Goal: Check status: Check status

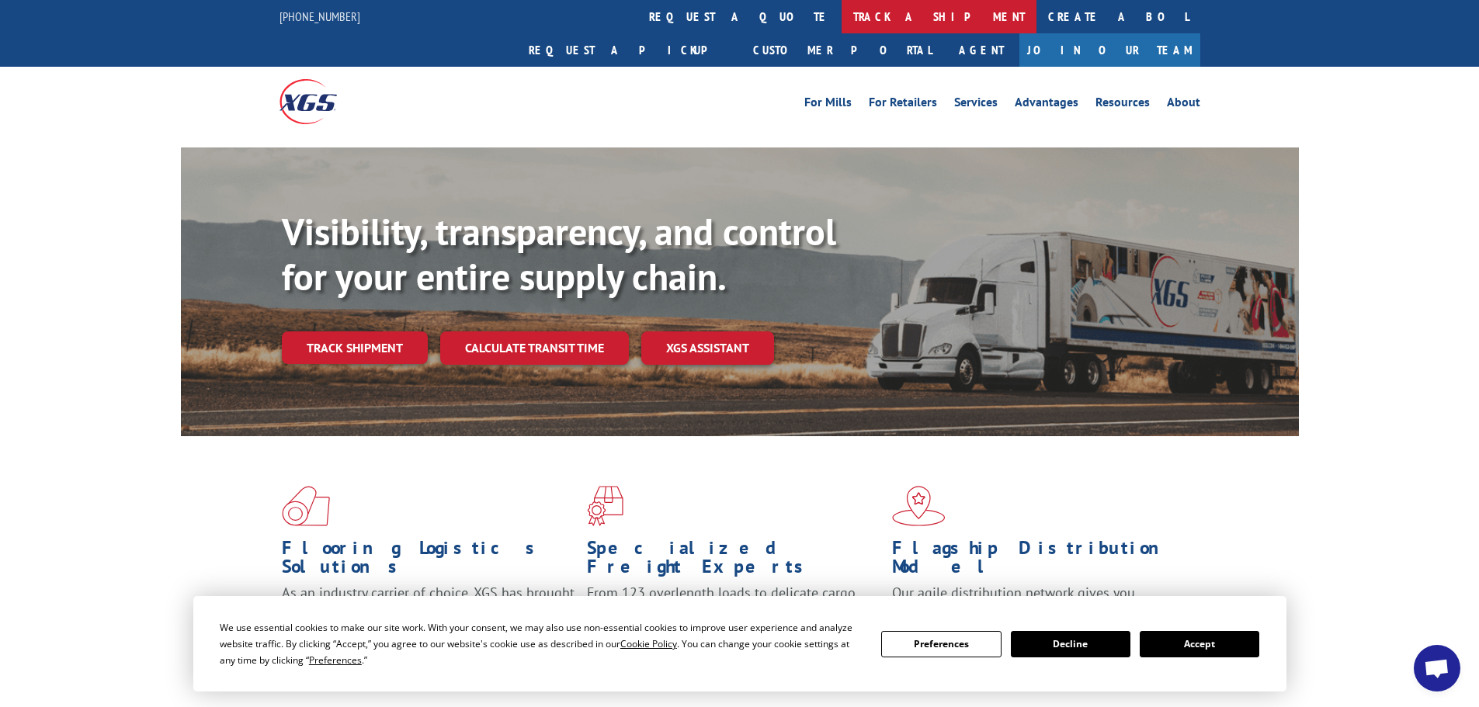
click at [842, 15] on link "track a shipment" at bounding box center [939, 16] width 195 height 33
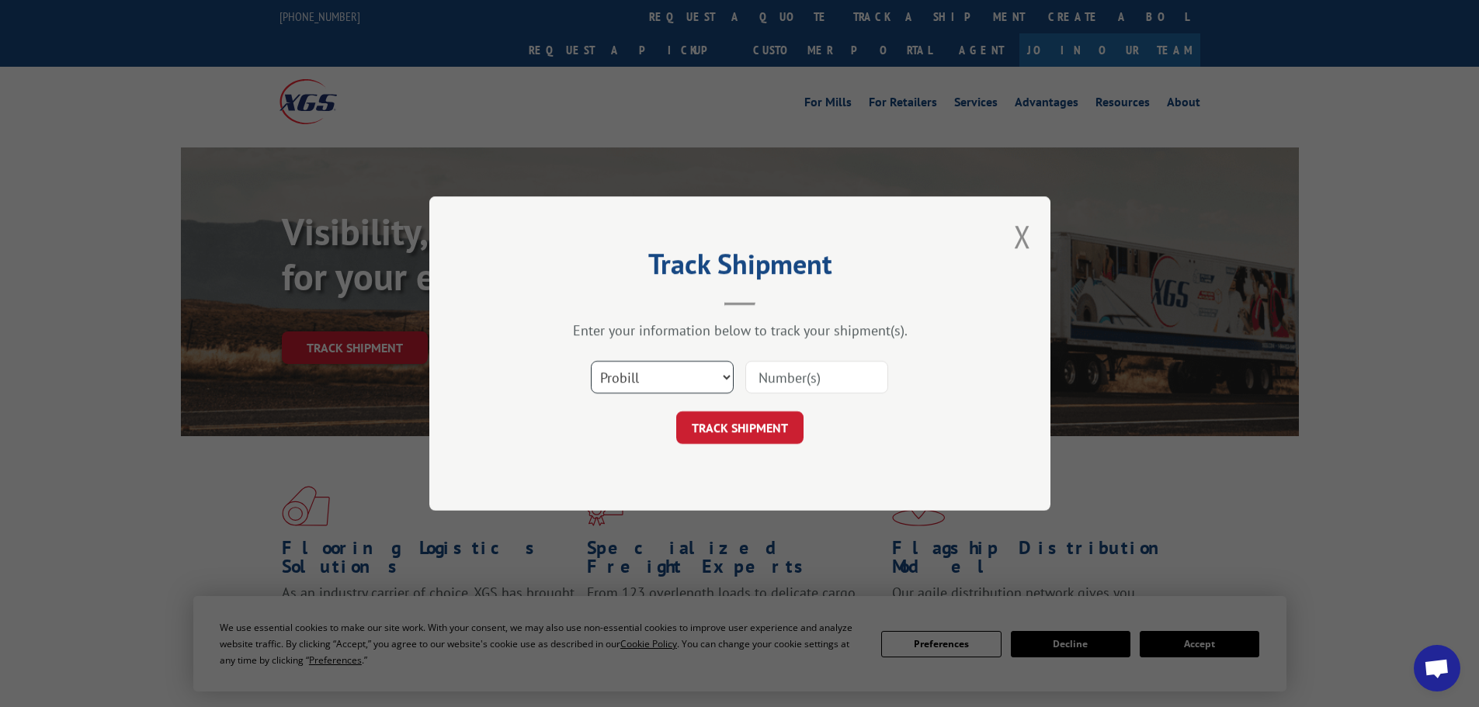
click at [691, 384] on select "Select category... Probill BOL PO" at bounding box center [662, 377] width 143 height 33
select select "po"
click at [591, 361] on select "Select category... Probill BOL PO" at bounding box center [662, 377] width 143 height 33
click at [774, 385] on input at bounding box center [817, 377] width 143 height 33
paste input "60539142"
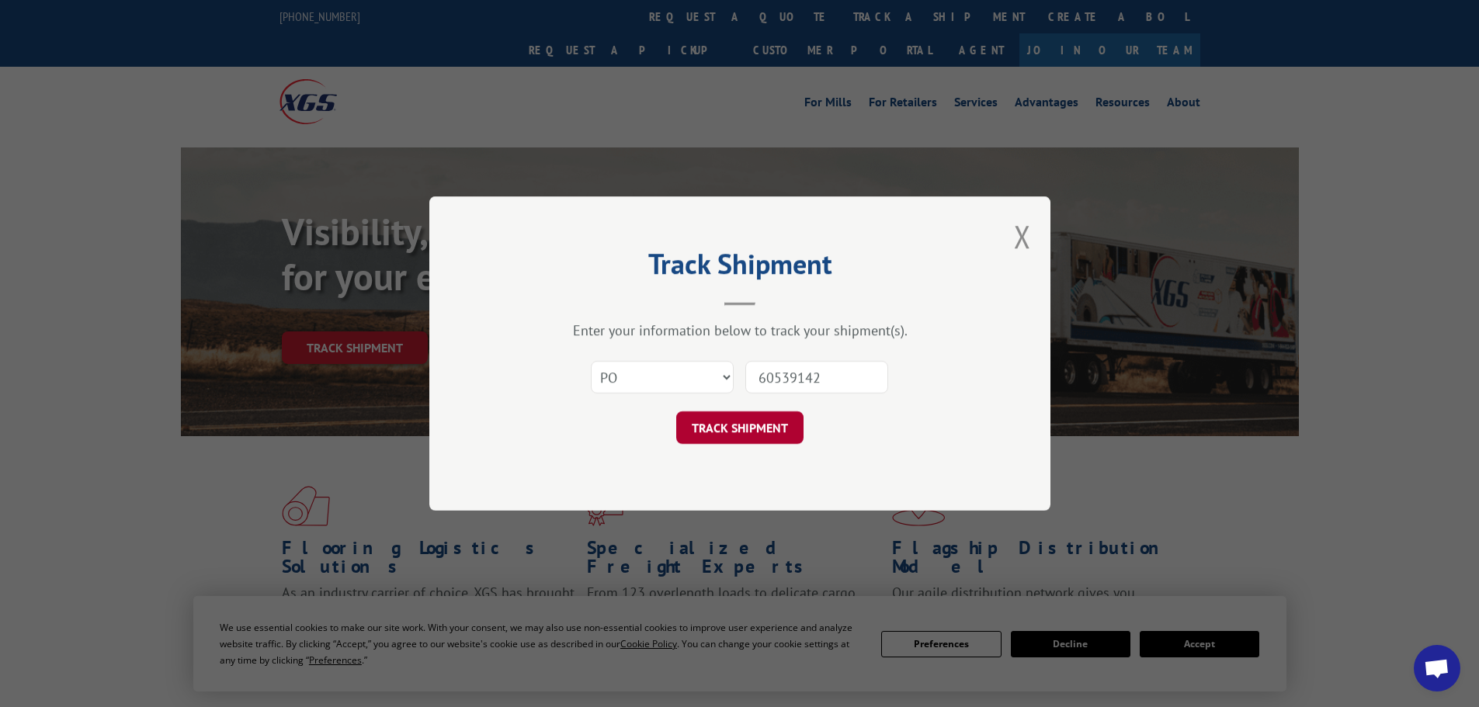
type input "60539142"
click at [753, 430] on button "TRACK SHIPMENT" at bounding box center [739, 428] width 127 height 33
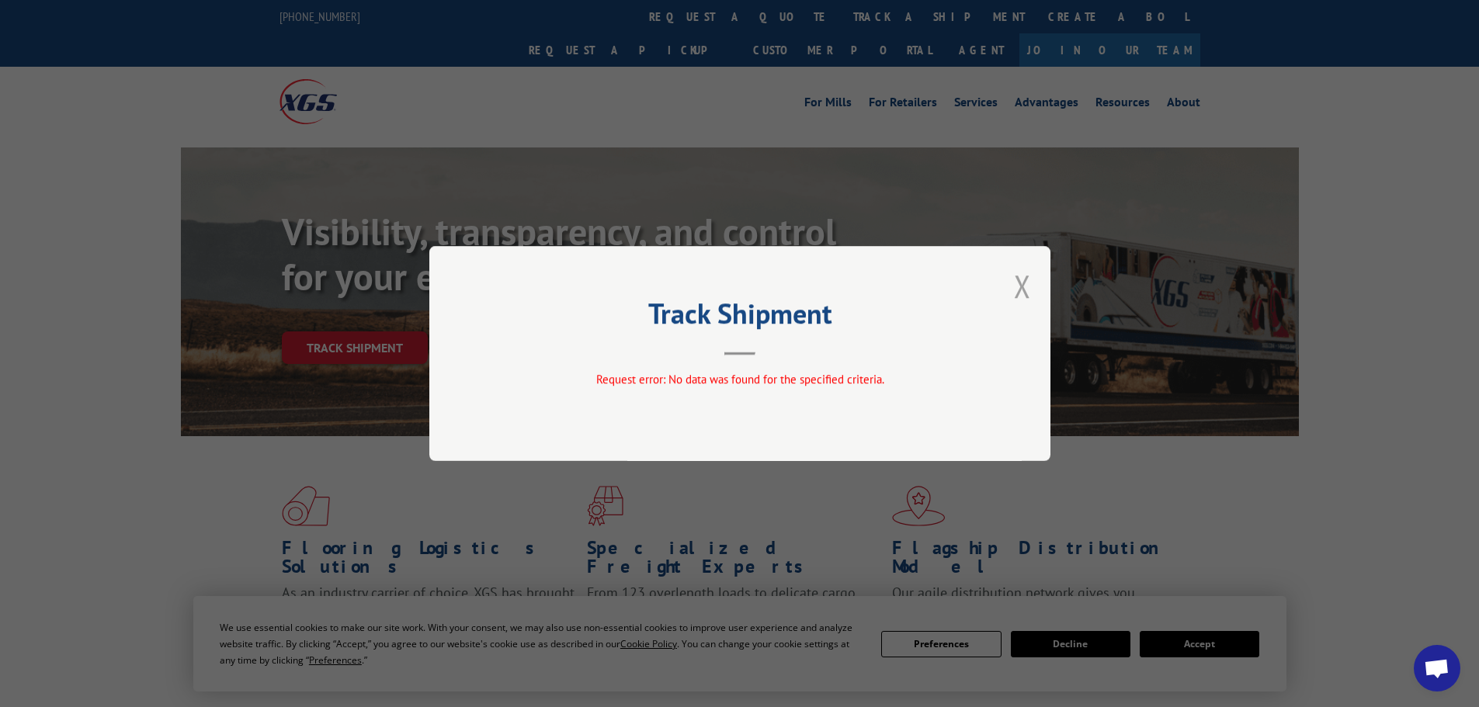
click at [1023, 293] on button "Close modal" at bounding box center [1022, 286] width 17 height 41
